Goal: Feedback & Contribution: Contribute content

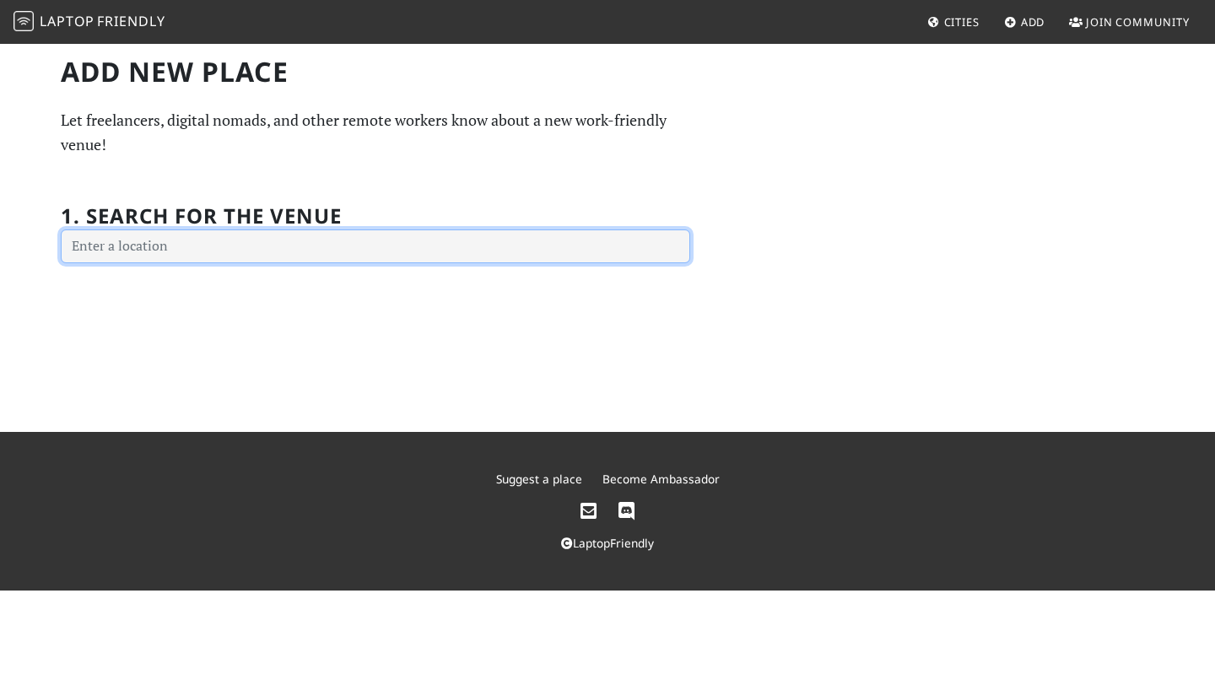
click at [415, 250] on input "text" at bounding box center [376, 247] width 630 height 34
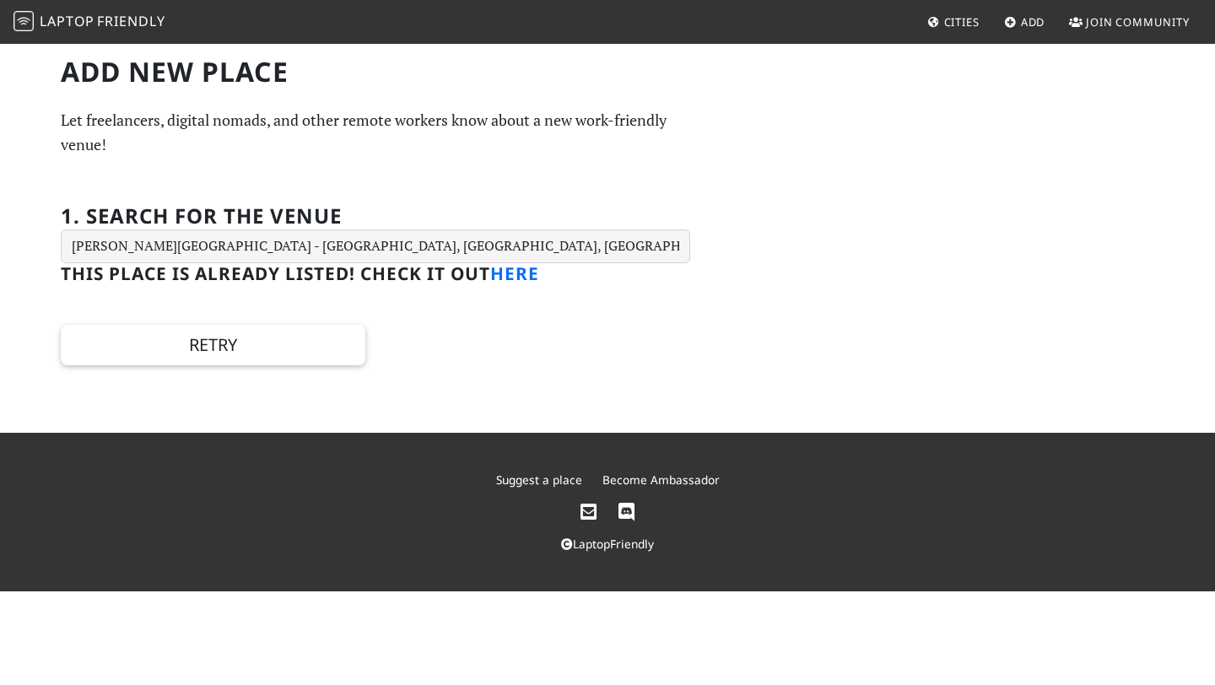
click at [517, 280] on link "here" at bounding box center [514, 274] width 49 height 24
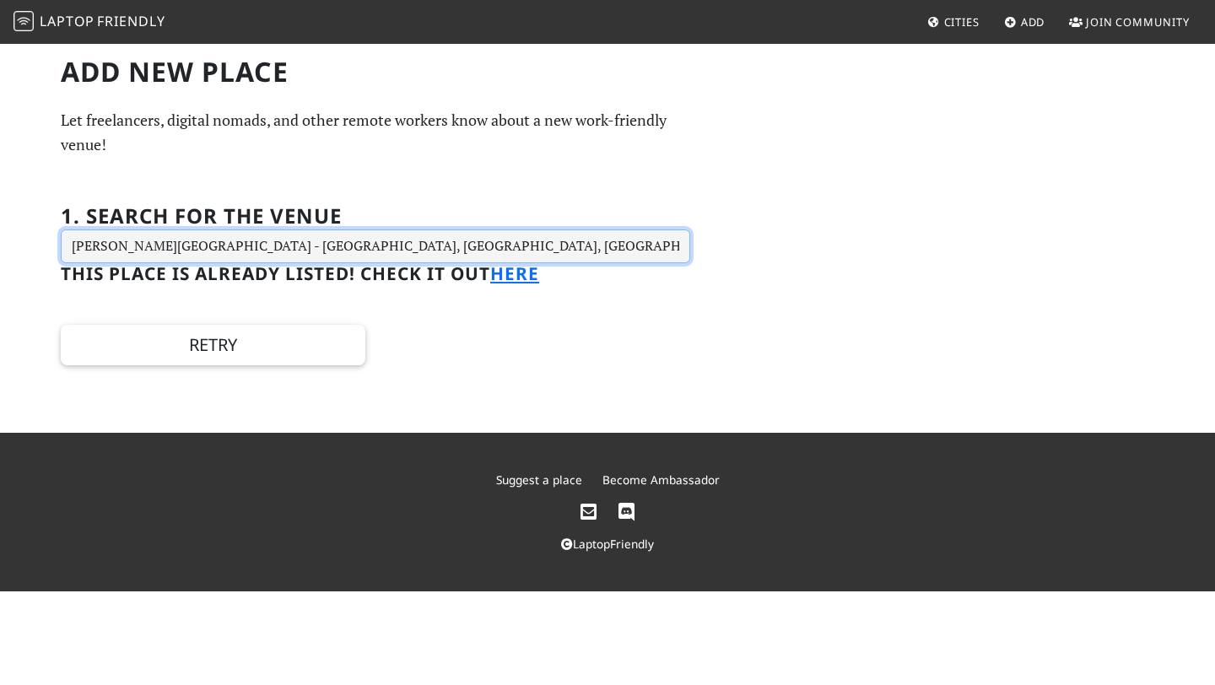
drag, startPoint x: 466, startPoint y: 247, endPoint x: 20, endPoint y: 236, distance: 445.7
click at [20, 236] on div "Add new Place Let freelancers, digital nomads, and other remote workers know ab…" at bounding box center [607, 237] width 1215 height 391
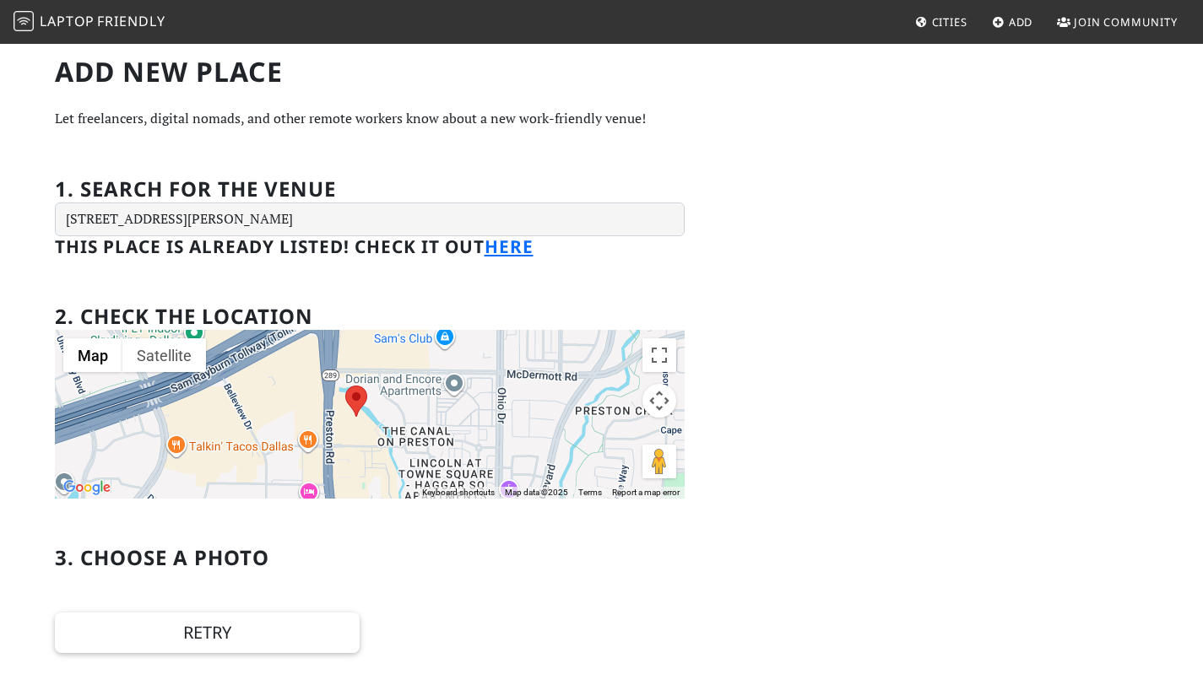
drag, startPoint x: 496, startPoint y: 442, endPoint x: 474, endPoint y: 445, distance: 22.1
click at [474, 445] on div at bounding box center [370, 414] width 630 height 169
click at [182, 476] on div at bounding box center [370, 414] width 630 height 169
click at [181, 479] on div at bounding box center [370, 414] width 630 height 169
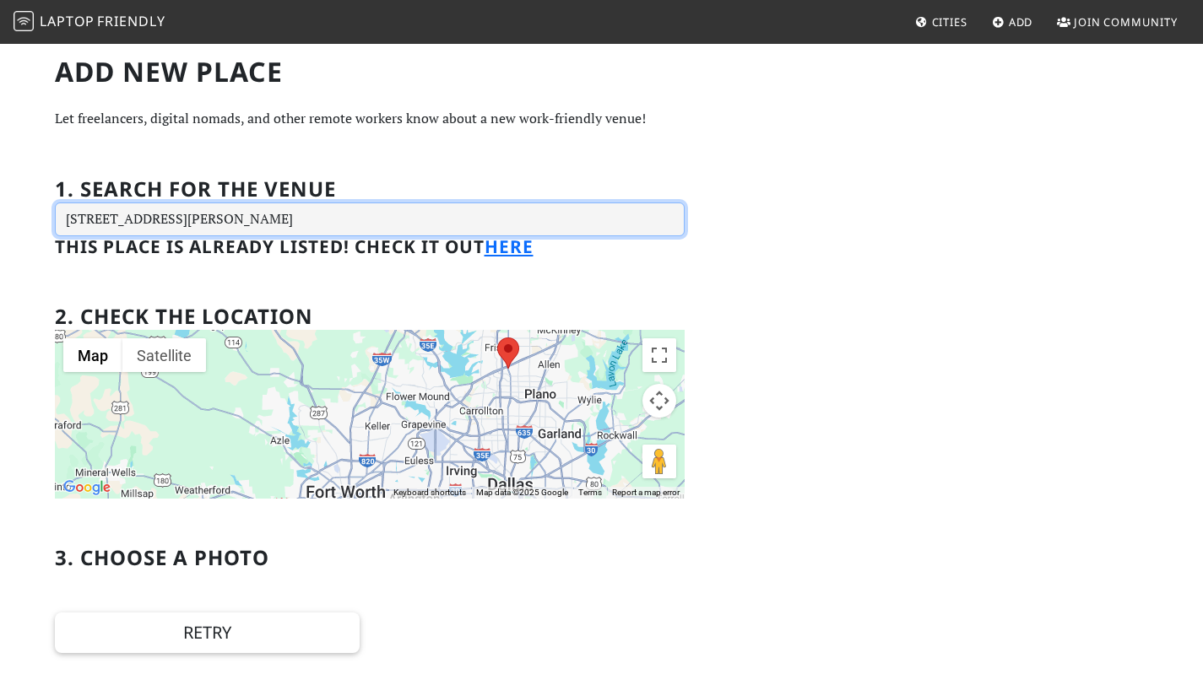
click at [464, 236] on input "8404 Preston Rd, Plano, TX 75024, USA" at bounding box center [370, 220] width 630 height 34
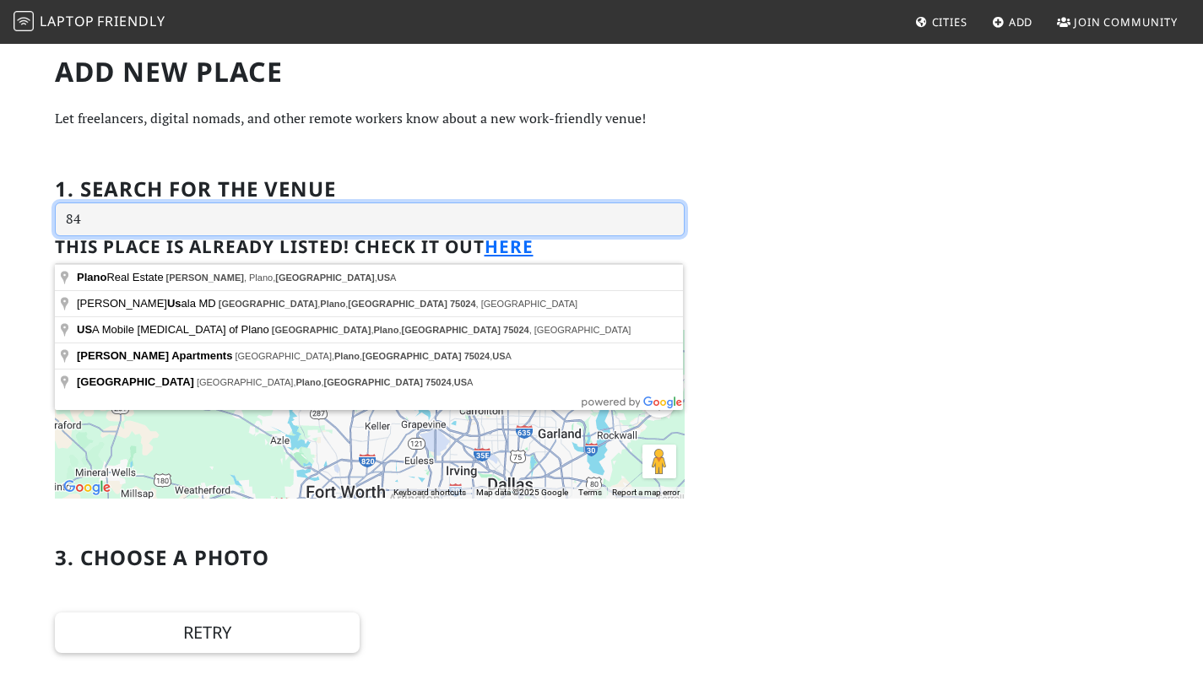
type input "8"
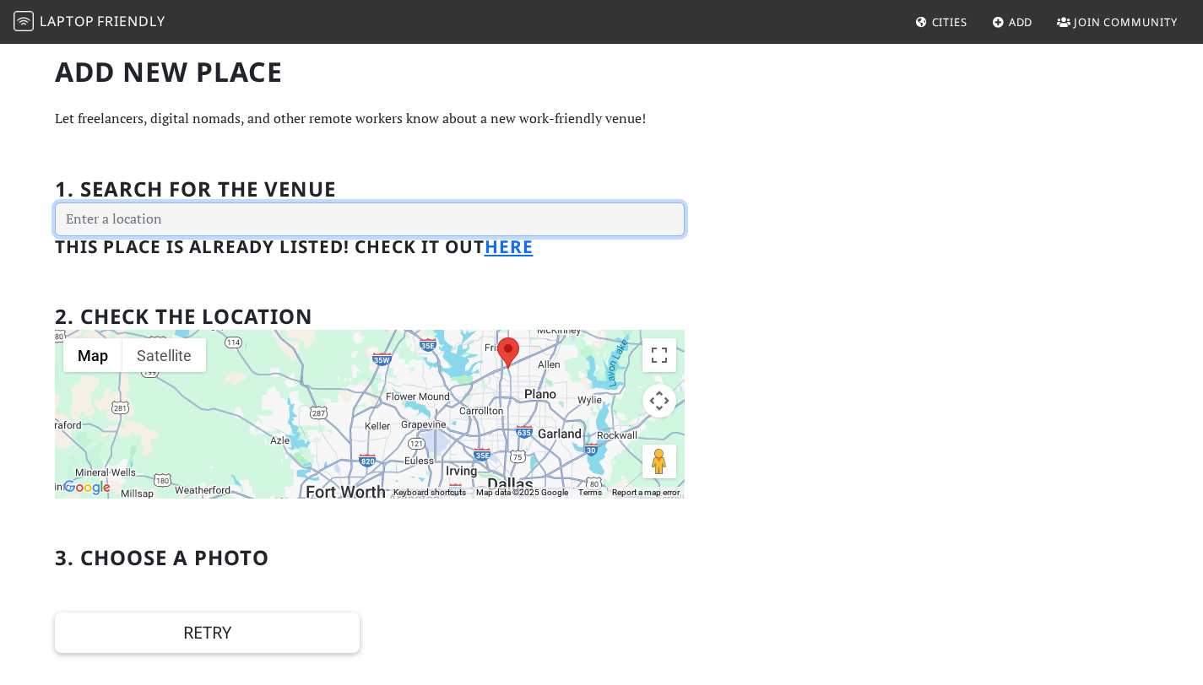
paste input "3680 State Hwy 121 Suite 300, Plano, TX 75025"
type input "3680 State Hwy 121 Suite 300, Plano, TX 75025"
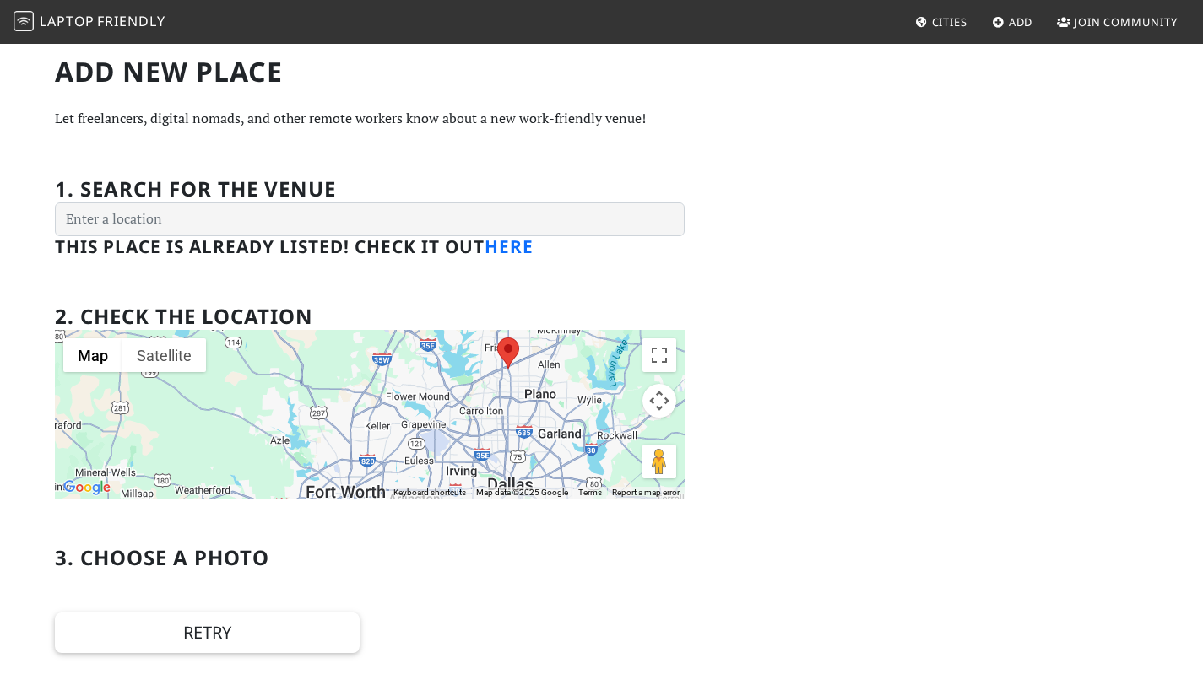
click at [532, 258] on link "here" at bounding box center [508, 247] width 49 height 24
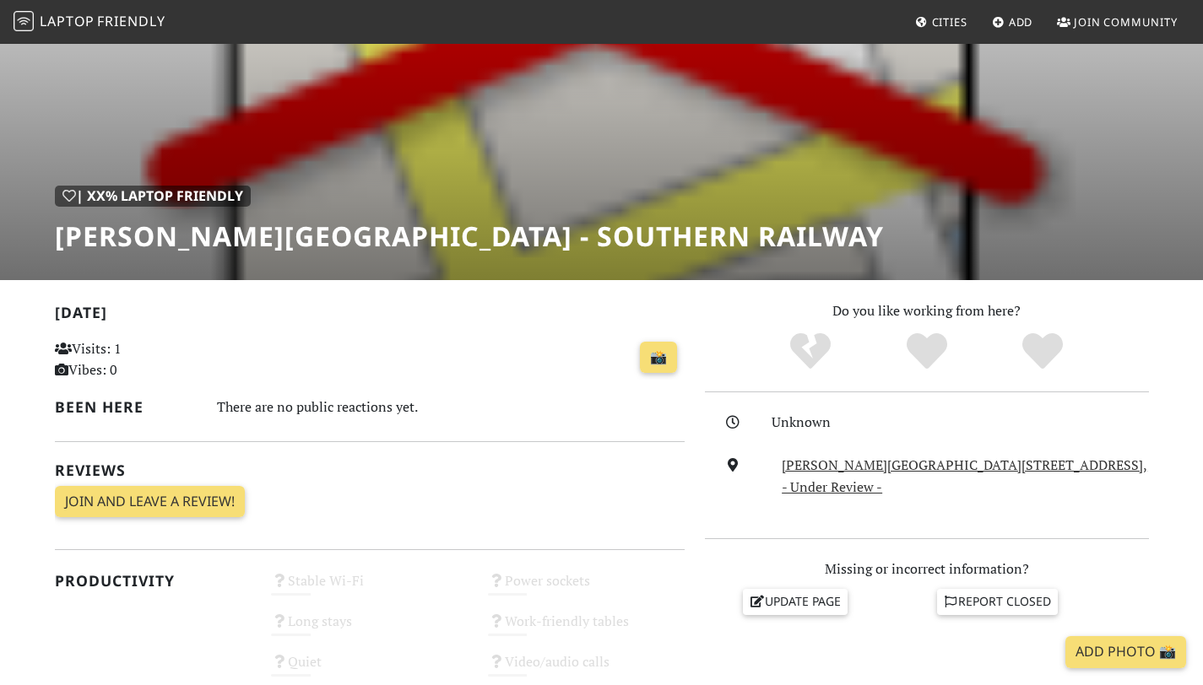
scroll to position [149, 0]
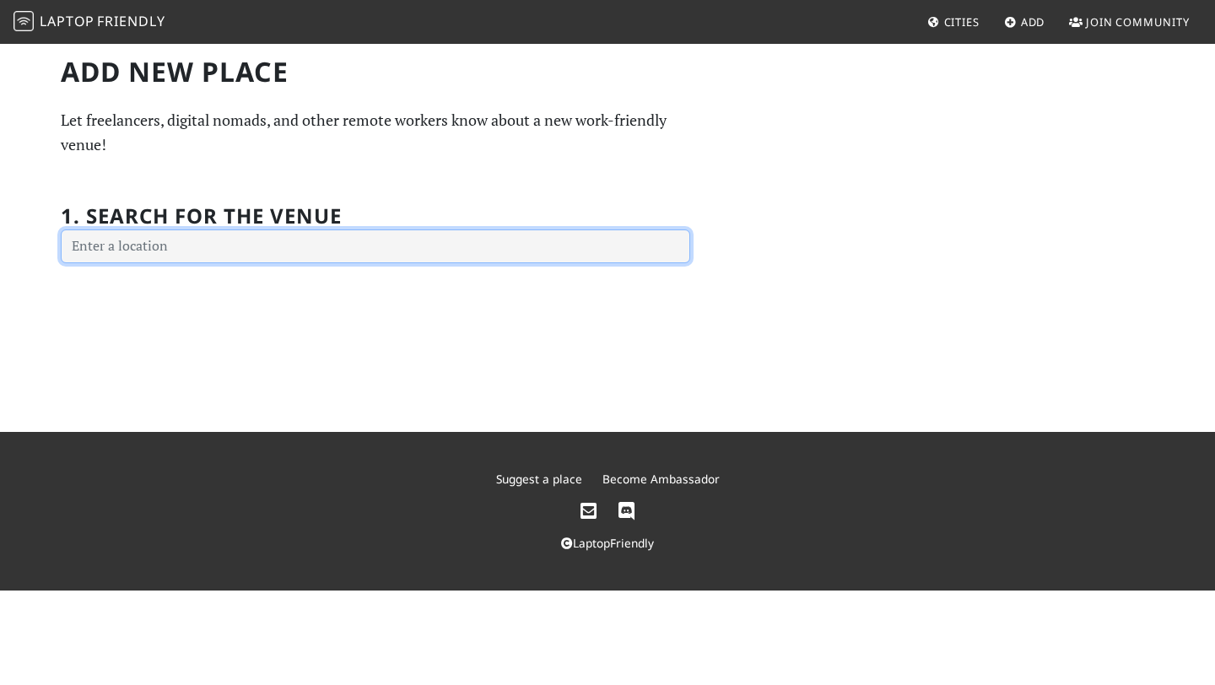
click at [132, 237] on input "text" at bounding box center [376, 247] width 630 height 34
paste input "[STREET_ADDRESS]"
type input "[STREET_ADDRESS]"
